Goal: Task Accomplishment & Management: Complete application form

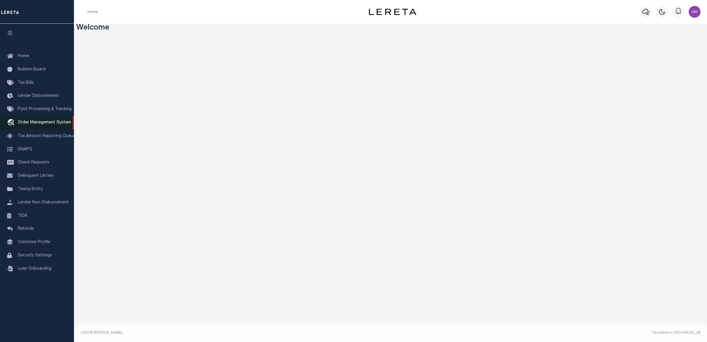
click at [54, 125] on span "Order Management System" at bounding box center [44, 122] width 53 height 4
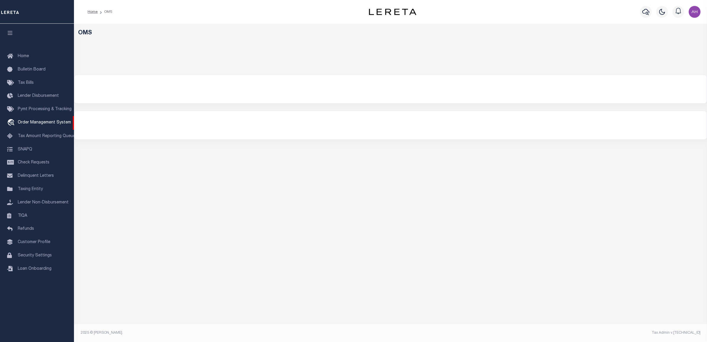
select select
select select "200"
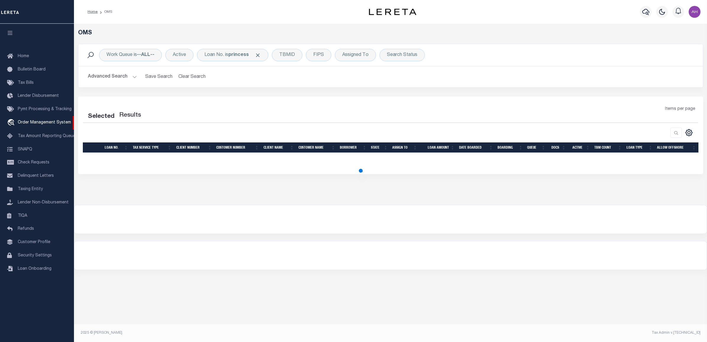
select select "200"
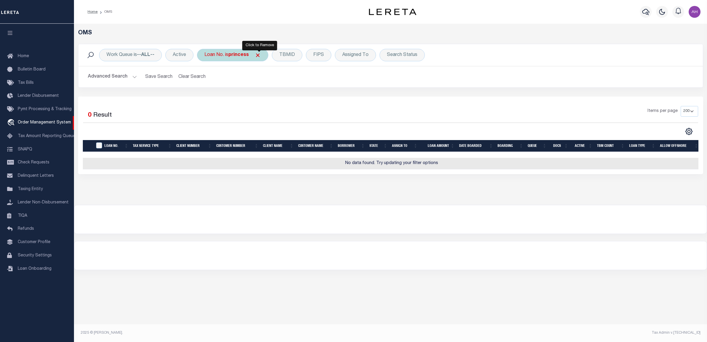
click at [258, 55] on span "Click to Remove" at bounding box center [258, 55] width 6 height 6
click at [123, 80] on button "Advanced Search" at bounding box center [112, 77] width 49 height 12
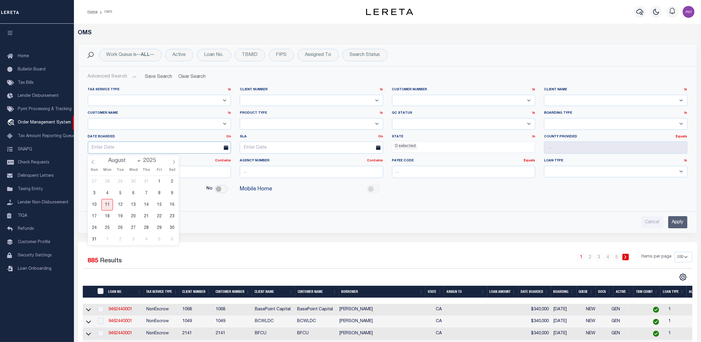
click at [141, 146] on input "text" at bounding box center [159, 147] width 143 height 12
click at [108, 207] on span "11" at bounding box center [107, 205] width 12 height 12
type input "[DATE]"
click at [681, 224] on input "Apply" at bounding box center [677, 222] width 19 height 12
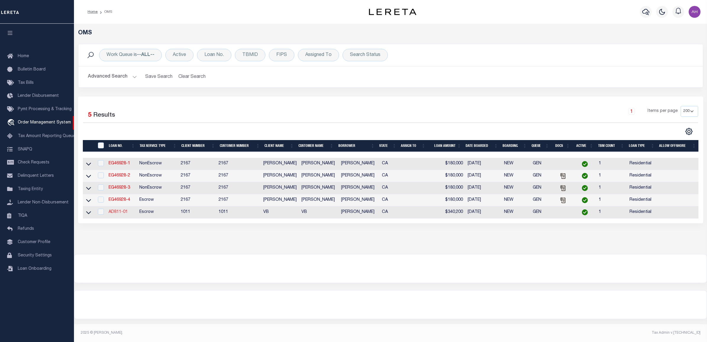
click at [112, 214] on link "AD811-01" at bounding box center [118, 212] width 19 height 4
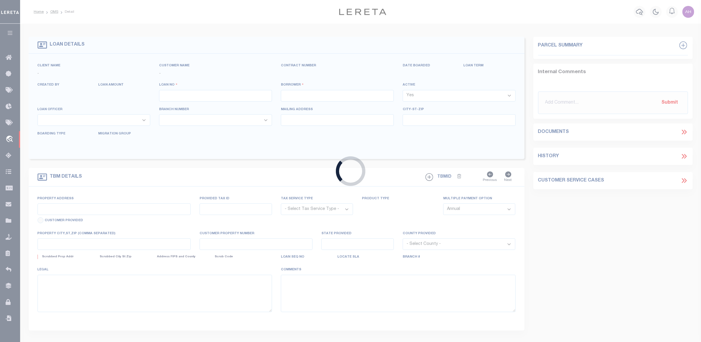
type input "AD811-01"
type input "[PERSON_NAME]"
select select
type input "12162 [PERSON_NAME] DR"
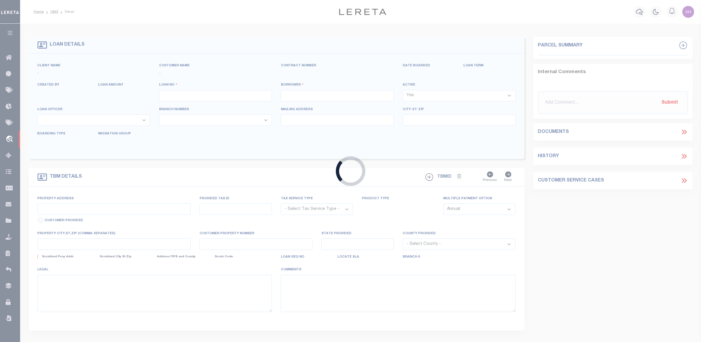
type input "[GEOGRAPHIC_DATA]-3931"
type input "[DATE]"
select select "10"
select select "Escrow"
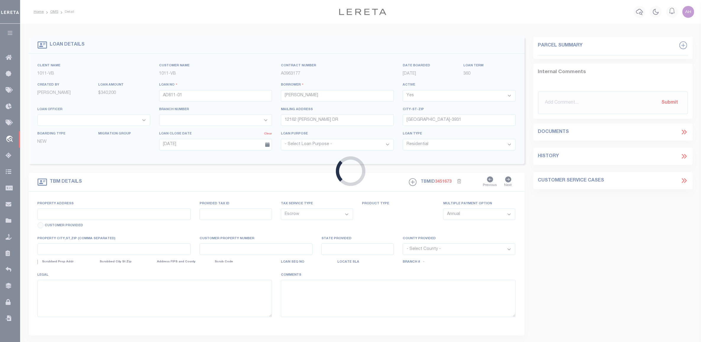
type input "12162 [PERSON_NAME] DR"
select select
type input "[GEOGRAPHIC_DATA]-3931"
type input "CA"
select select "19653"
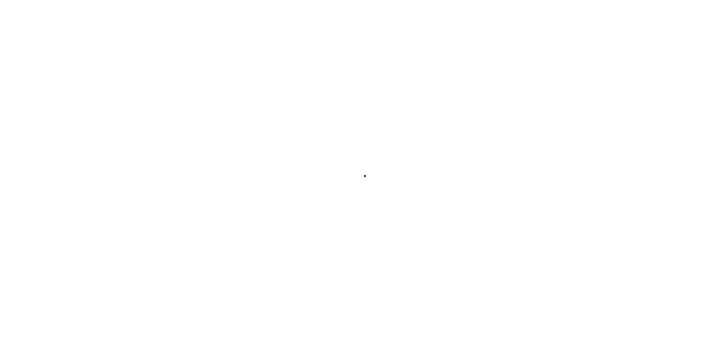
select select "10"
select select "Escrow"
select select "19653"
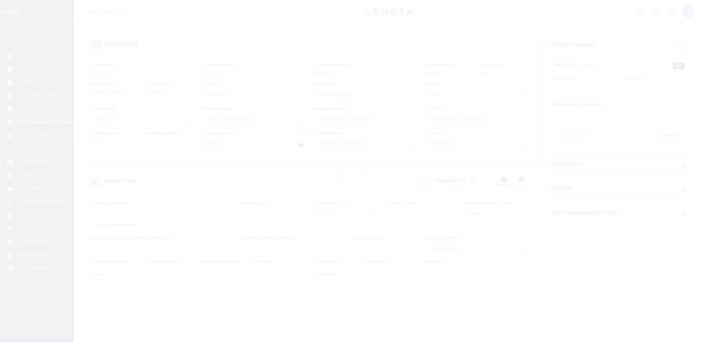
type input "12162 [PERSON_NAME] DR"
select select
type input "[GEOGRAPHIC_DATA]-3931"
type input "CA"
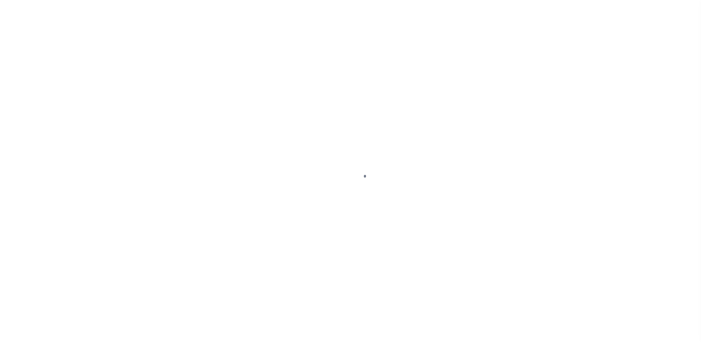
select select "19653"
select select "10"
select select "Escrow"
select select "10"
select select "Escrow"
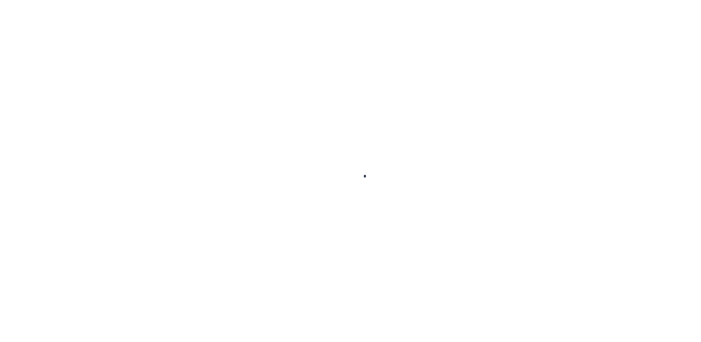
type input "12162 [PERSON_NAME] DR"
select select
type input "[GEOGRAPHIC_DATA]-3931"
type input "CA"
select select "19653"
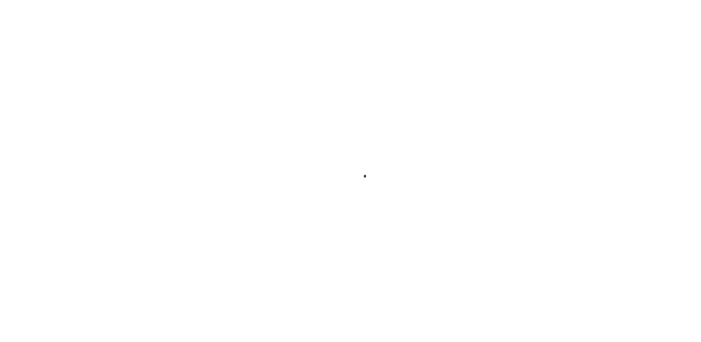
select select "10"
select select "Escrow"
type input "12162 [PERSON_NAME] DR"
select select
type input "[GEOGRAPHIC_DATA]-3931"
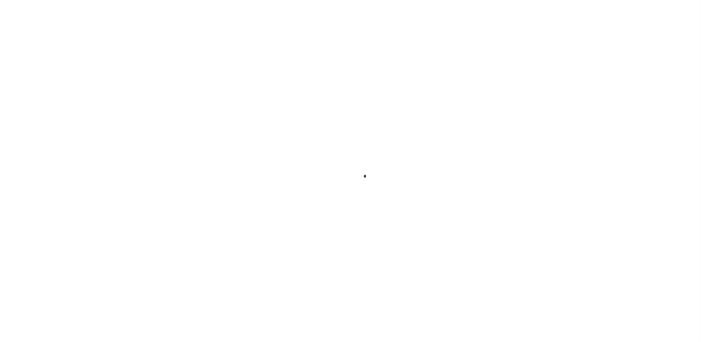
type input "CA"
select select "19653"
select select "10"
select select "Escrow"
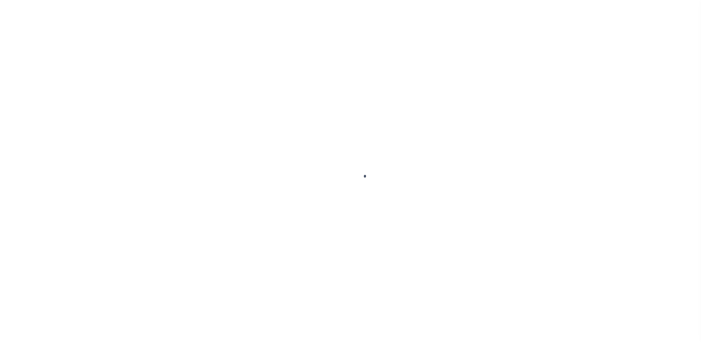
select select "19653"
select select "10"
select select "Escrow"
type input "12162 [PERSON_NAME] DR"
select select
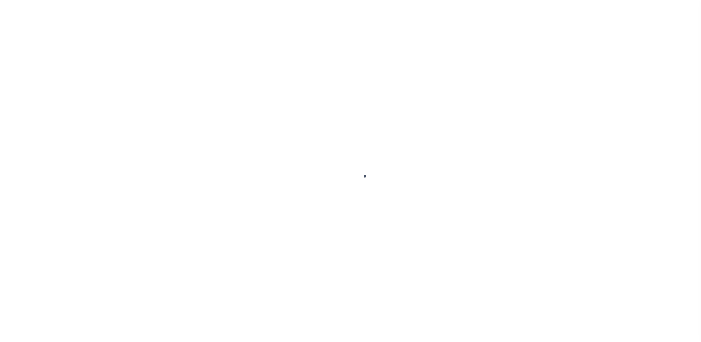
type input "[GEOGRAPHIC_DATA]-3931"
type input "CA"
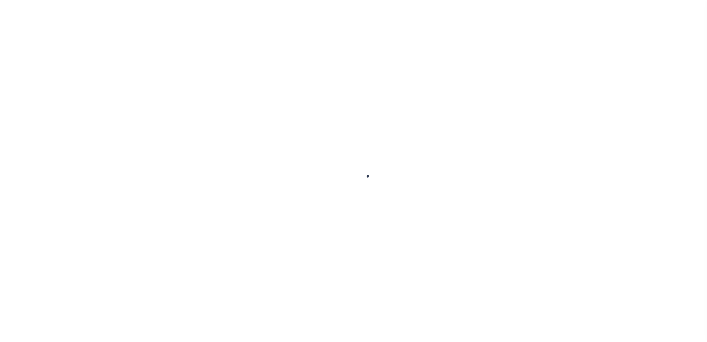
select select "10"
select select "Escrow"
type input "12162 [PERSON_NAME] DR"
select select
type input "[GEOGRAPHIC_DATA]-3931"
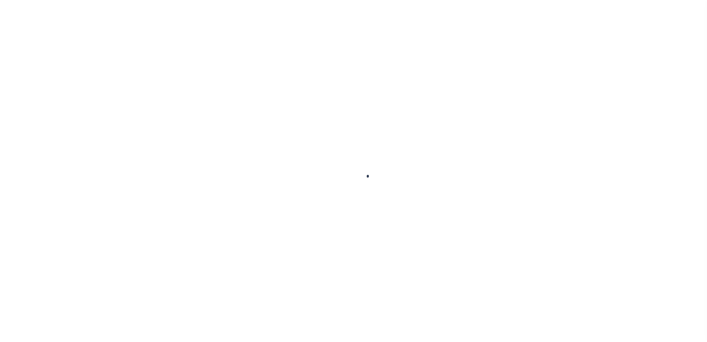
type input "CA"
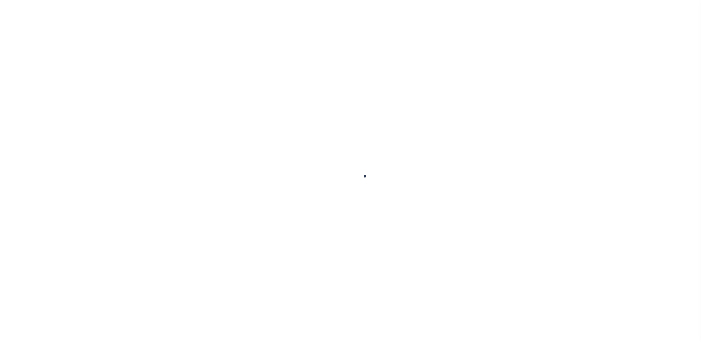
select select "19653"
select select "10"
select select "Escrow"
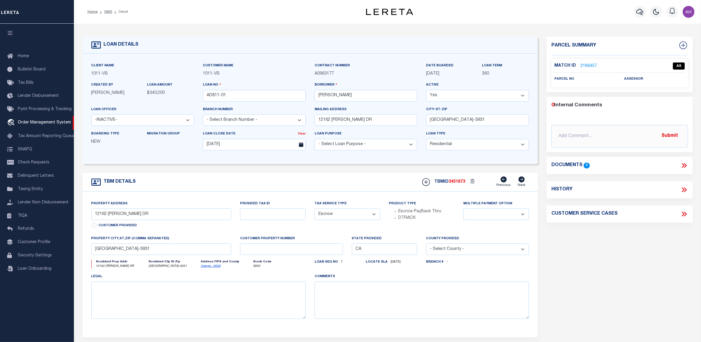
click at [147, 125] on select "- Select Loan Officer - -INACTIVE- AAC - ALESIA COFFEY AB1 - ALAN BAGWELL ACB -…" at bounding box center [142, 120] width 103 height 12
click at [159, 112] on div "Loan Officer - Select Loan Officer - -INACTIVE- AAC - ALESIA COFFEY AB1 - ALAN …" at bounding box center [142, 116] width 103 height 20
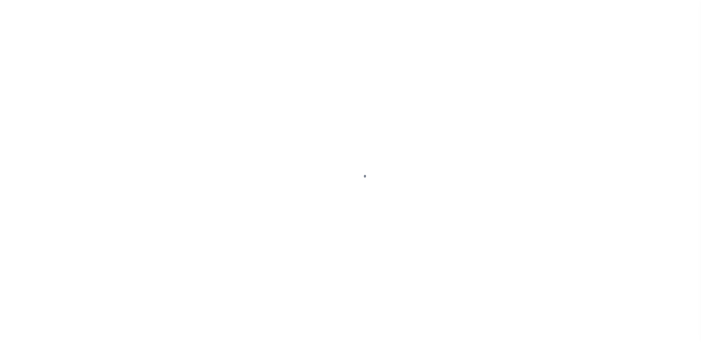
select select "19653"
select select "10"
select select "Escrow"
select select "10"
select select "Escrow"
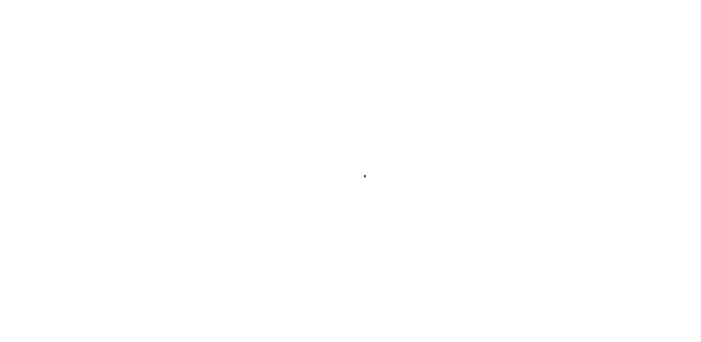
type input "12162 [PERSON_NAME] DR"
select select
type input "[GEOGRAPHIC_DATA]-3931"
type input "CA"
select select "19653"
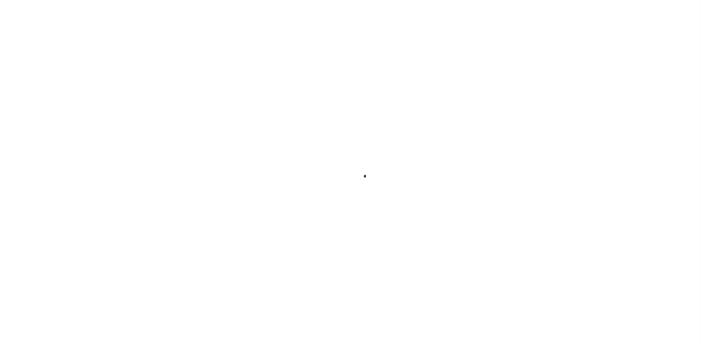
select select "10"
select select "Escrow"
type input "12162 [PERSON_NAME] DR"
select select
type input "[GEOGRAPHIC_DATA]-3931"
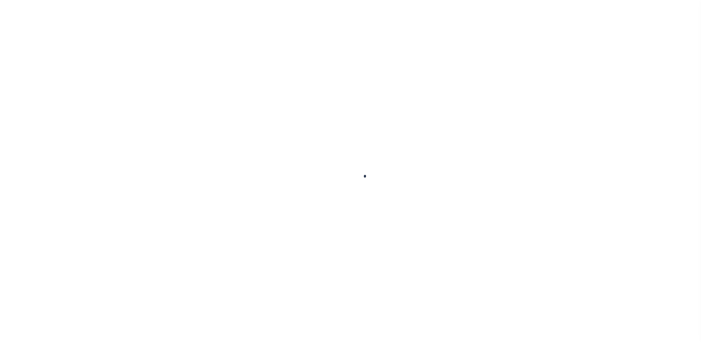
type input "CA"
select select "19653"
select select "10"
select select "Escrow"
type input "12162 [PERSON_NAME] DR"
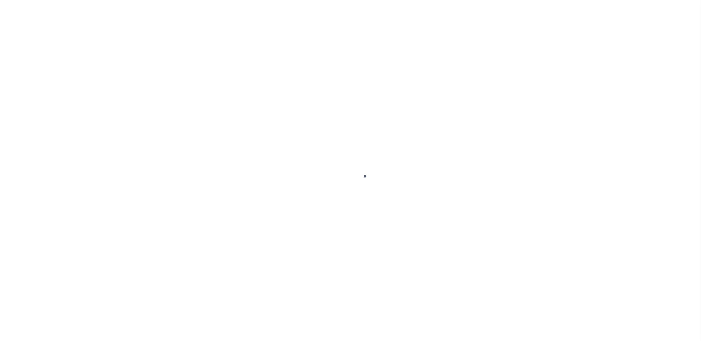
select select
type input "[GEOGRAPHIC_DATA]-3931"
type input "CA"
select select "19653"
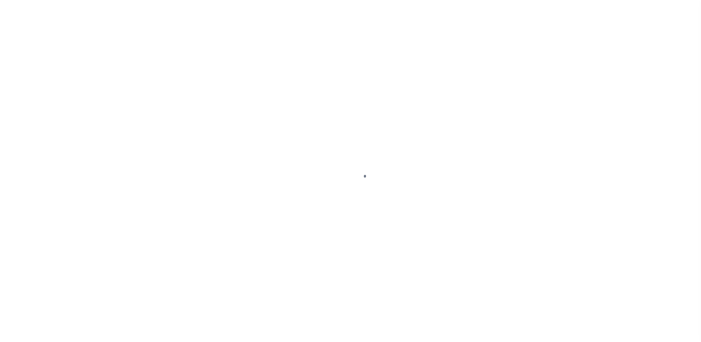
select select "10"
select select "Escrow"
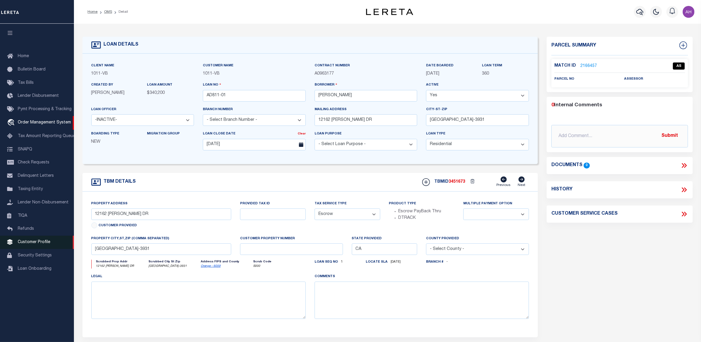
click at [43, 244] on span "Customer Profile" at bounding box center [34, 242] width 33 height 4
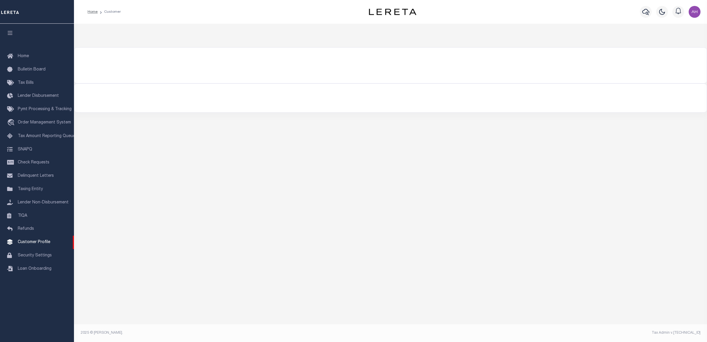
select select "2196"
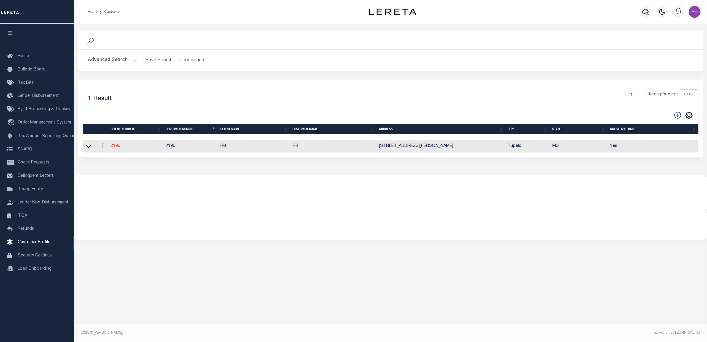
click at [118, 145] on link "2196" at bounding box center [115, 146] width 9 height 4
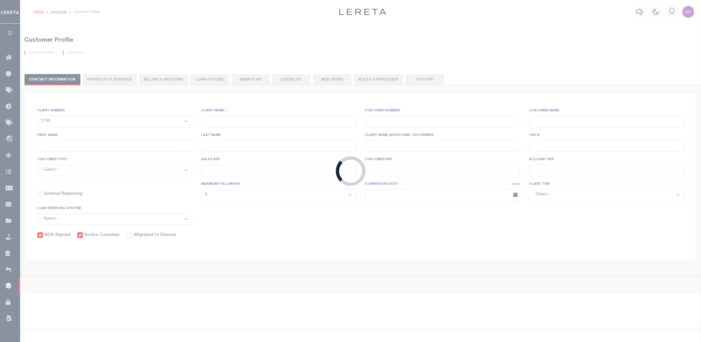
type input "RB"
type input "2196"
type input "RB"
type input "Amy"
type input "Lindley"
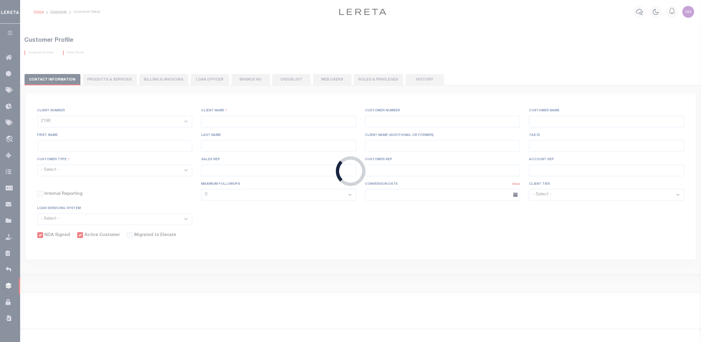
select select "Mixed Portfolio"
type input "John Short"
type input "Barbara Kendrick"
type input "Tony Targhetta"
checkbox input "true"
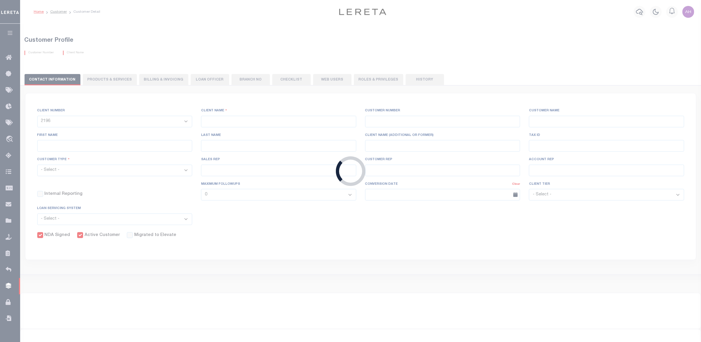
checkbox input "true"
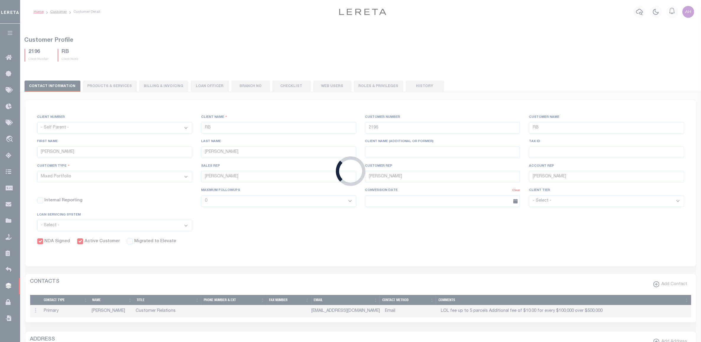
select select "1101"
type input "Boston Bank"
type input "1101"
type input "Boston Bank"
type input "Robert"
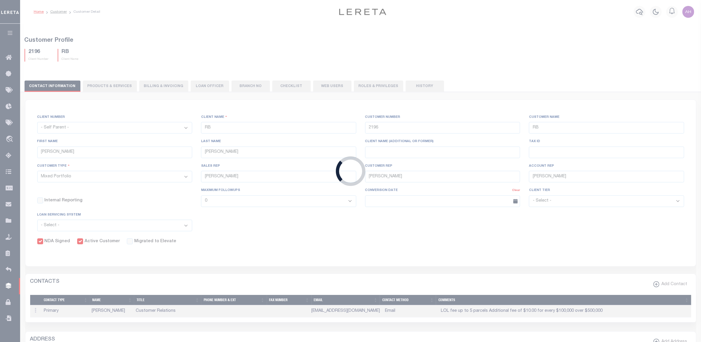
type input "[PERSON_NAME]"
type input "Debbie Vecellio"
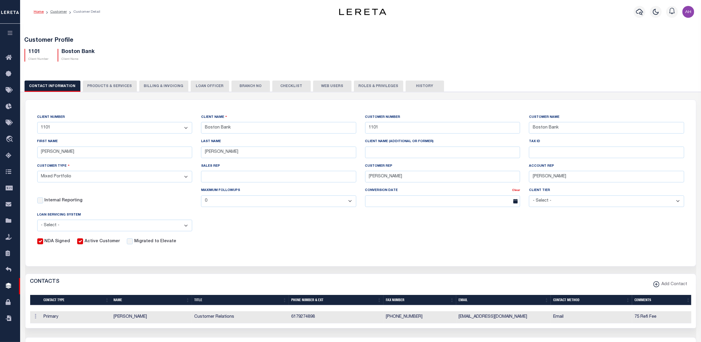
select select "1011"
type input "VB"
type input "1011"
type input "VB"
type input "Guy"
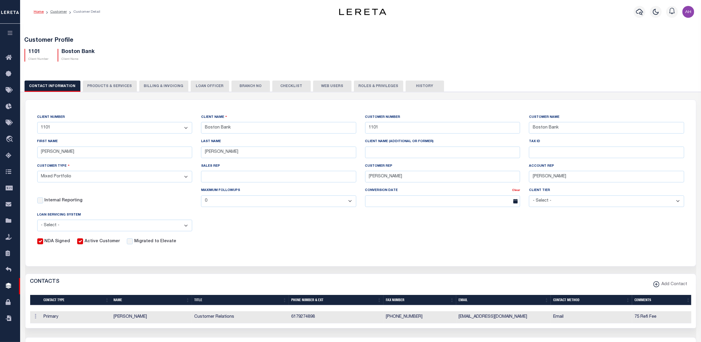
type input "[GEOGRAPHIC_DATA]"
type input "Paula Kitchens"
type input "Beth Wiebe"
type input "11/17/2022"
select select "Tier 3"
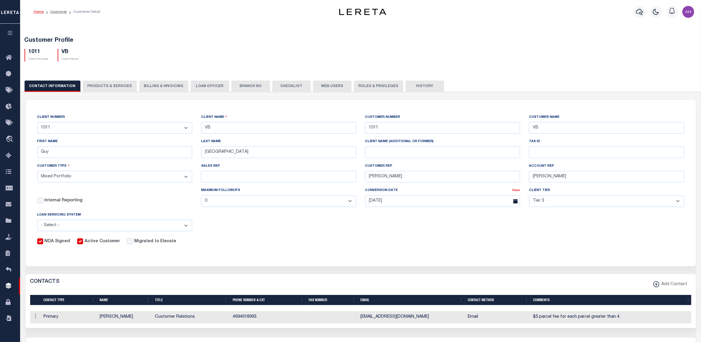
click at [202, 86] on button "LOAN OFFICER" at bounding box center [210, 85] width 38 height 11
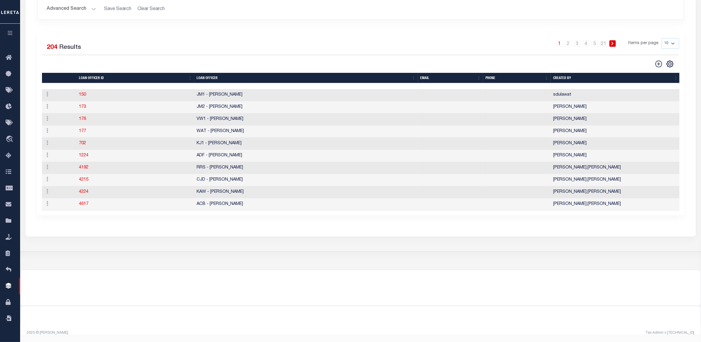
scroll to position [30, 0]
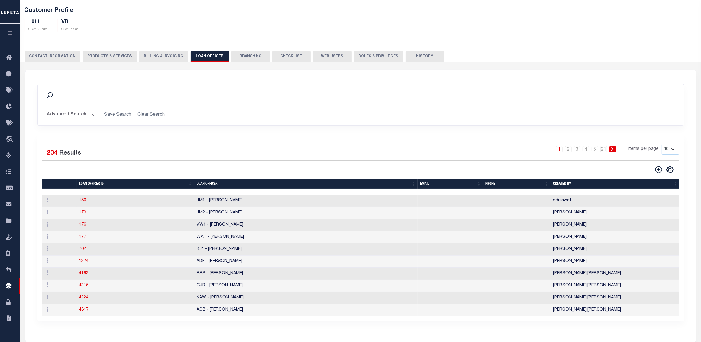
click at [212, 182] on th "LOAN OFFICER" at bounding box center [306, 183] width 224 height 10
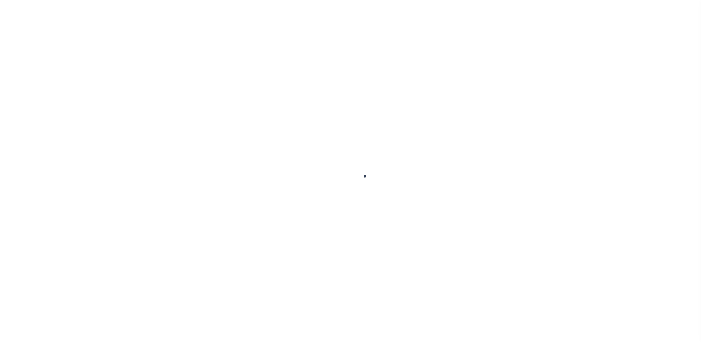
select select "10"
select select "Escrow"
type input "12162 [PERSON_NAME] DR"
select select
type input "[GEOGRAPHIC_DATA]-3931"
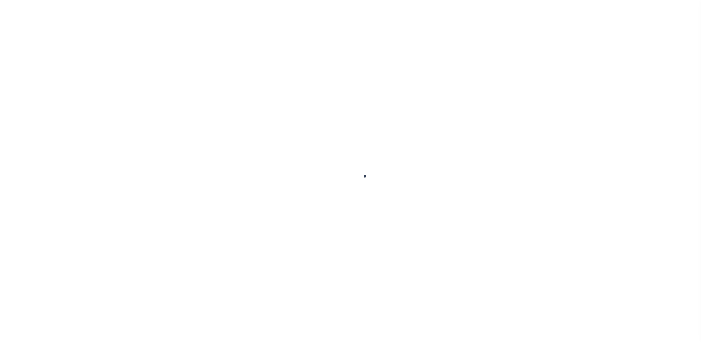
type input "CA"
select select "19653"
select select "10"
select select "Escrow"
type input "12162 [PERSON_NAME] DR"
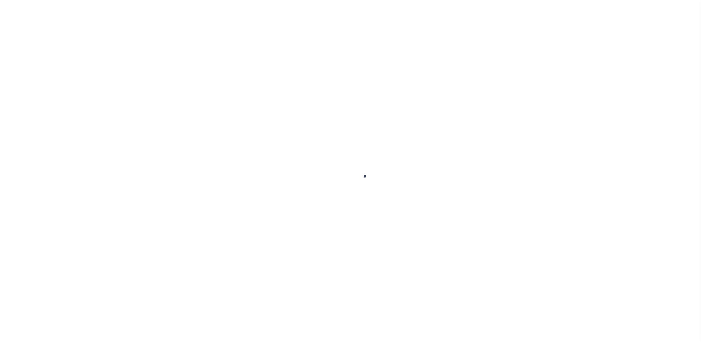
select select
type input "[GEOGRAPHIC_DATA]-3931"
type input "CA"
select select "19653"
select select "10"
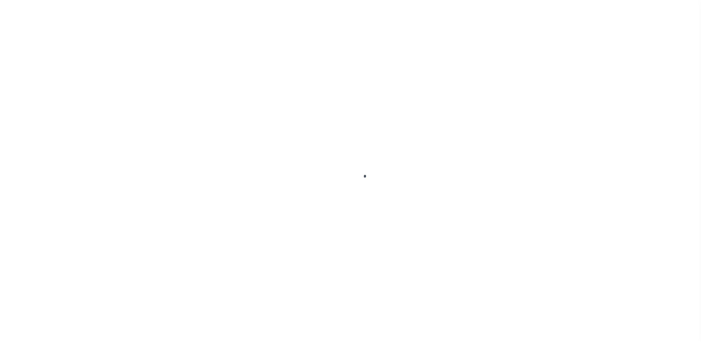
select select "Escrow"
type input "12162 [PERSON_NAME] DR"
select select
type input "[GEOGRAPHIC_DATA]-3931"
type input "CA"
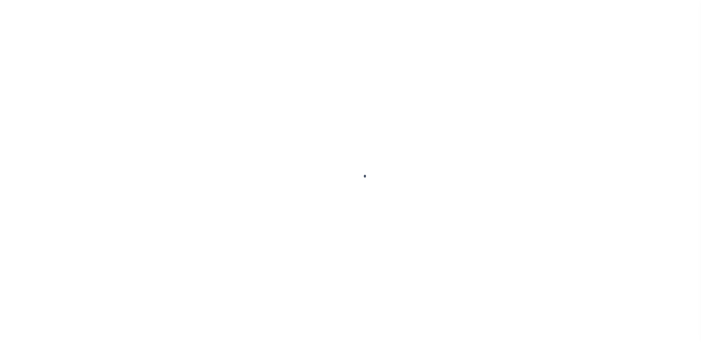
select select "19653"
